Goal: Information Seeking & Learning: Learn about a topic

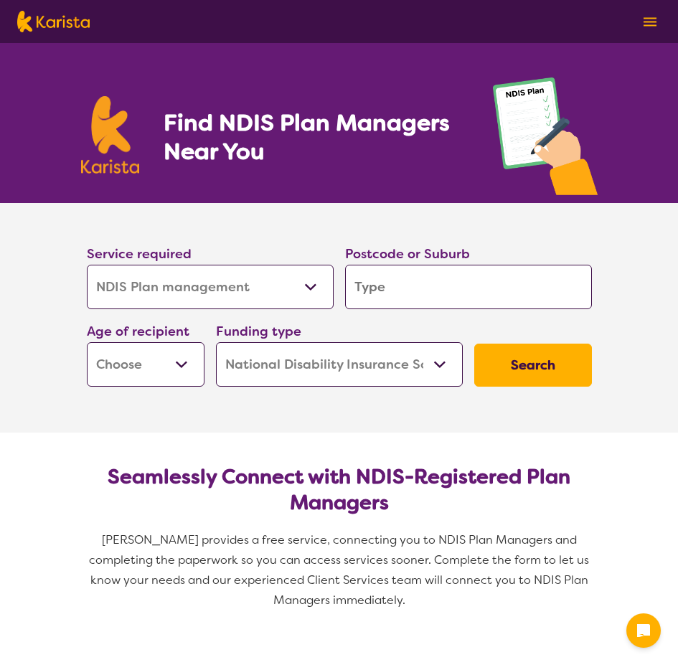
select select "NDIS Plan management"
select select "NDIS"
select select "NDIS Plan management"
select select "NDIS"
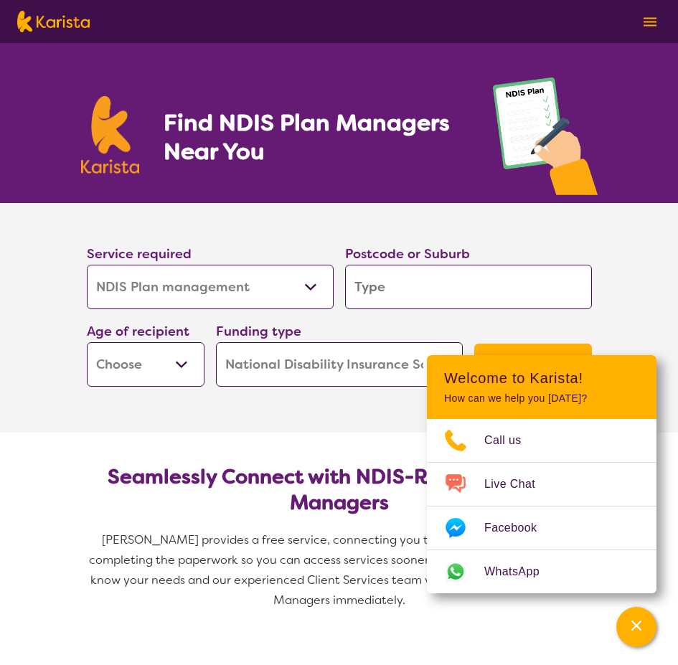
click at [648, 267] on section "Service required Allied Health Assistant Assessment ([MEDICAL_DATA] or [MEDICAL…" at bounding box center [339, 318] width 678 height 230
click at [385, 285] on input "search" at bounding box center [468, 287] width 247 height 44
type input "2"
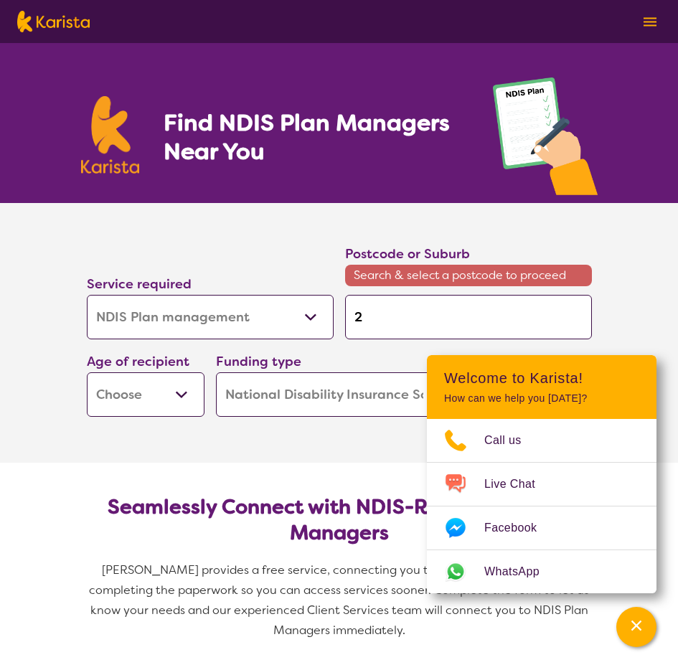
type input "27"
type input "277"
type input "2777"
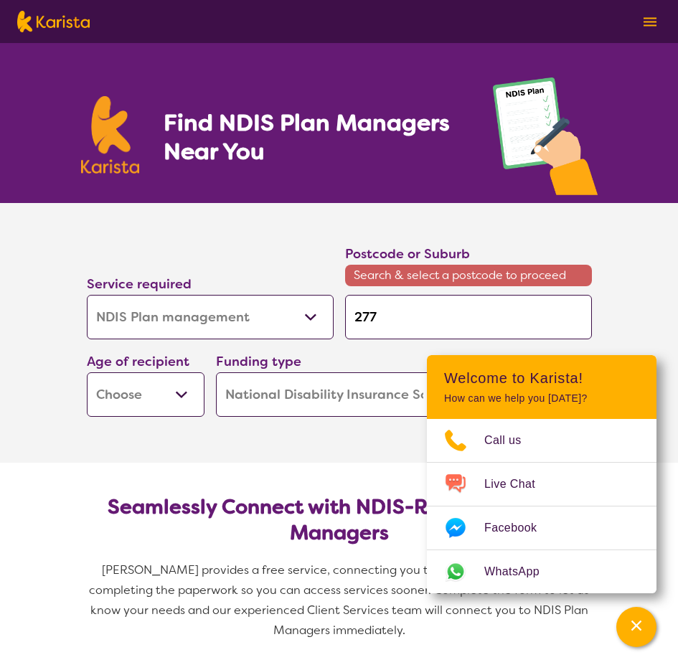
type input "2777"
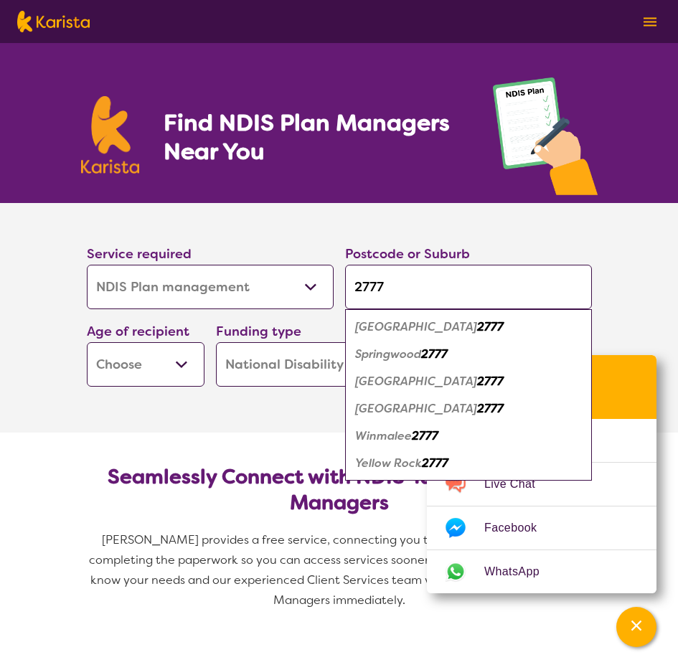
type input "2777"
click at [474, 344] on button "Search" at bounding box center [533, 365] width 118 height 43
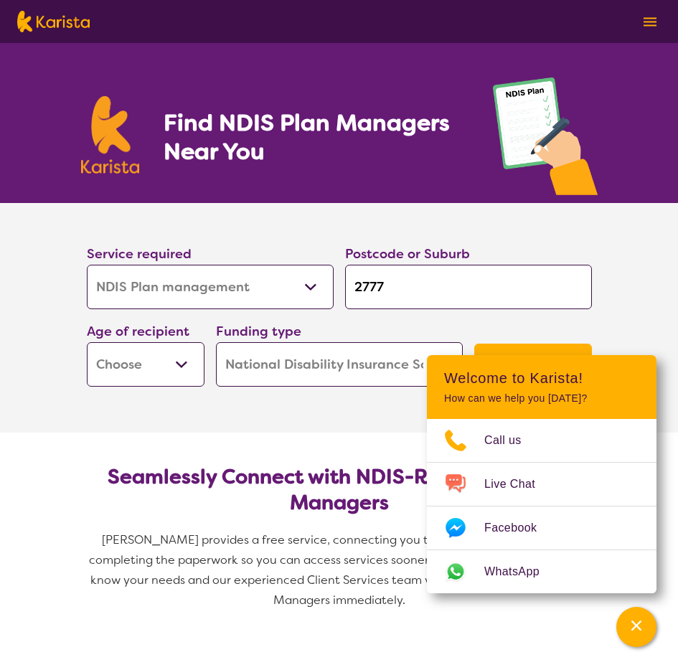
click at [177, 368] on select "Early Childhood - 0 to 9 Child - 10 to 11 Adolescent - 12 to 17 Adult - 18 to 6…" at bounding box center [146, 364] width 118 height 44
select select "AD"
click at [87, 342] on select "Early Childhood - 0 to 9 Child - 10 to 11 Adolescent - 12 to 17 Adult - 18 to 6…" at bounding box center [146, 364] width 118 height 44
select select "AD"
click at [568, 347] on button "Search" at bounding box center [533, 365] width 118 height 43
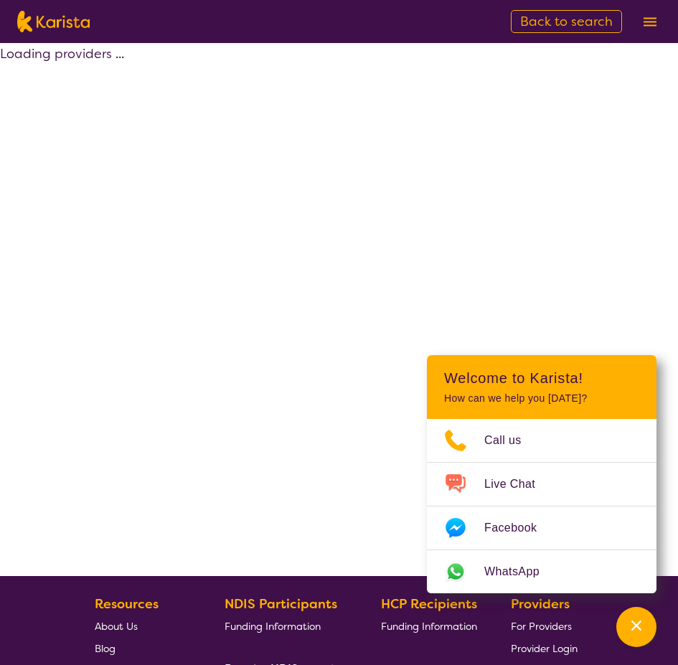
select select "by_score"
